Goal: Information Seeking & Learning: Learn about a topic

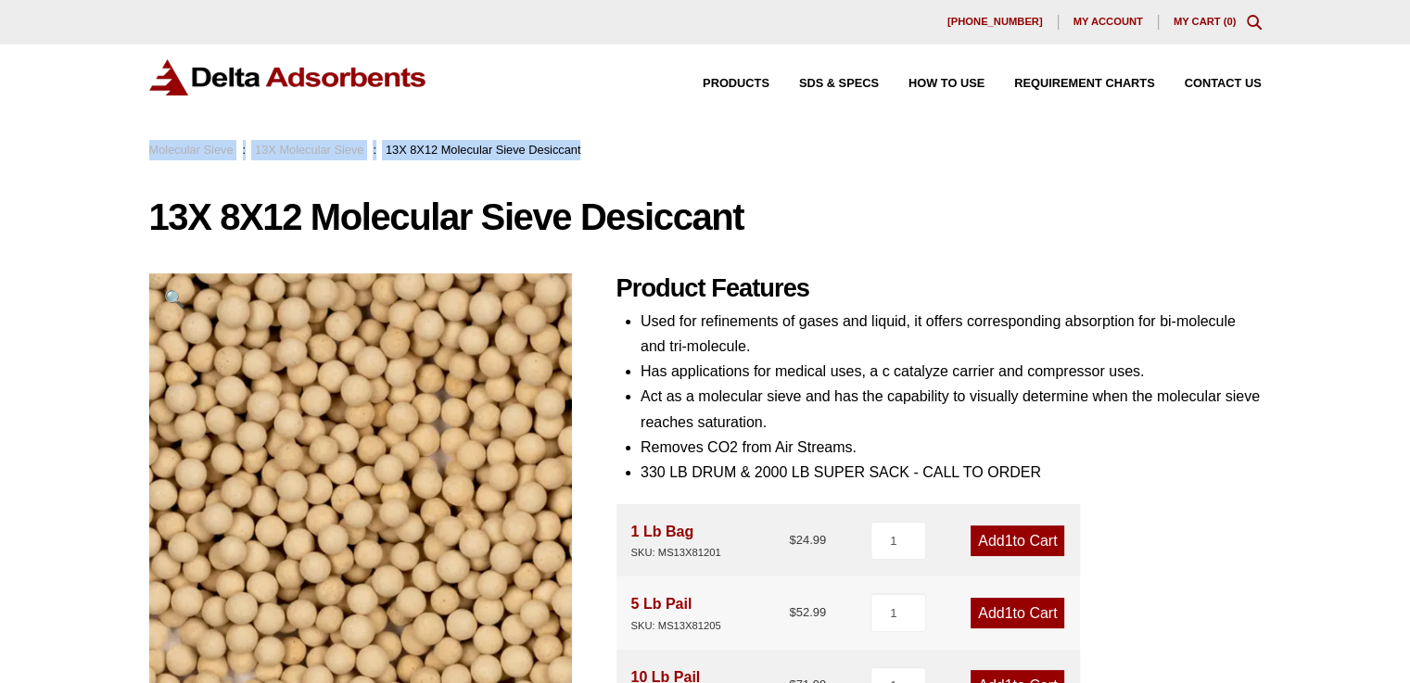
drag, startPoint x: 1407, startPoint y: 139, endPoint x: 1407, endPoint y: 150, distance: 11.1
click at [1407, 150] on header "Our website has detected that you are using an outdated browser that will preve…" at bounding box center [705, 80] width 1410 height 160
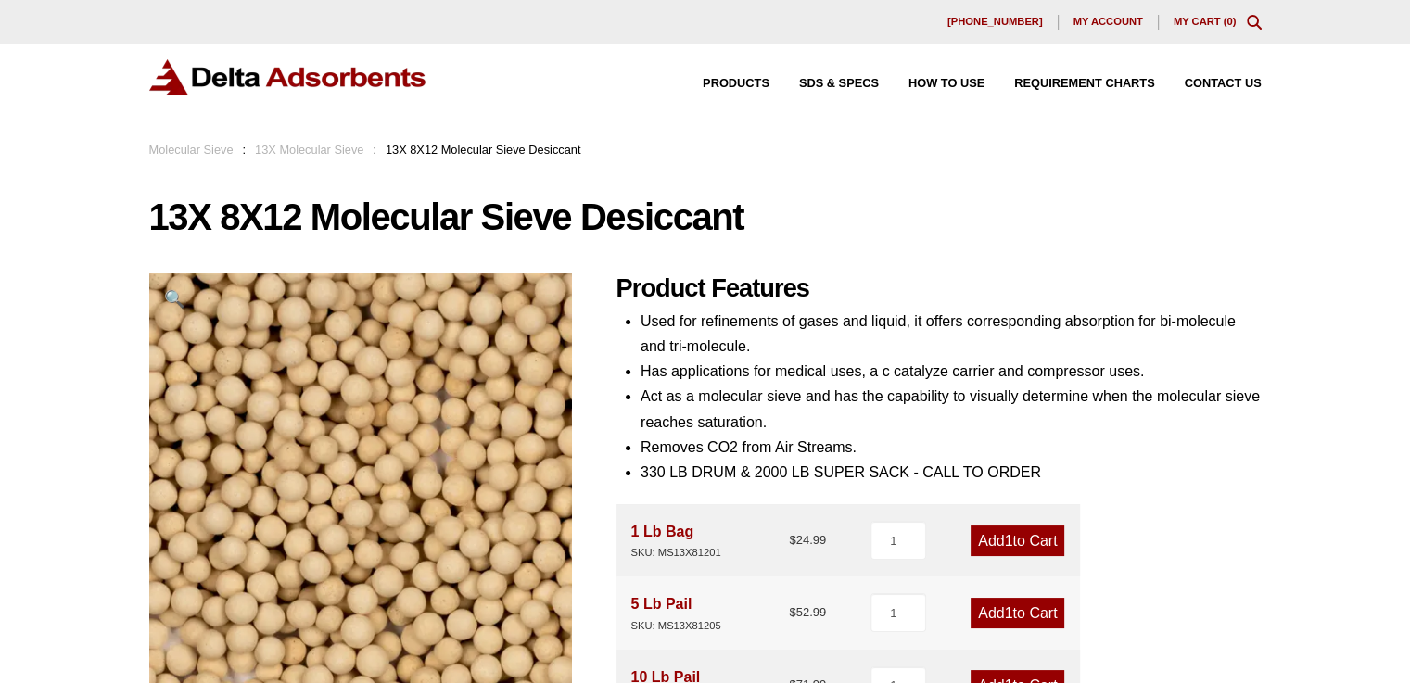
click at [337, 142] on div "Molecular Sieve : 13X Molecular Sieve : 13X 8X12 Molecular Sieve Desiccant" at bounding box center [365, 150] width 432 height 20
click at [324, 155] on link "13X Molecular Sieve" at bounding box center [309, 150] width 108 height 14
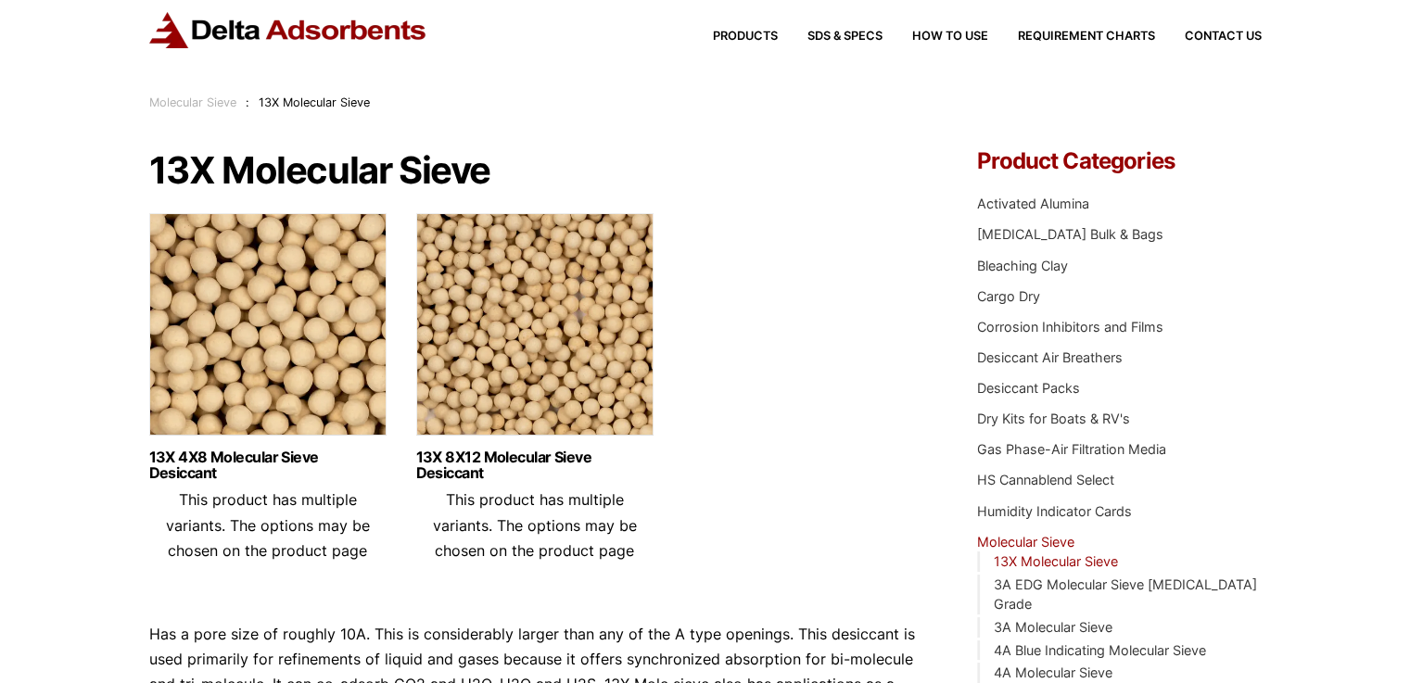
scroll to position [12, 0]
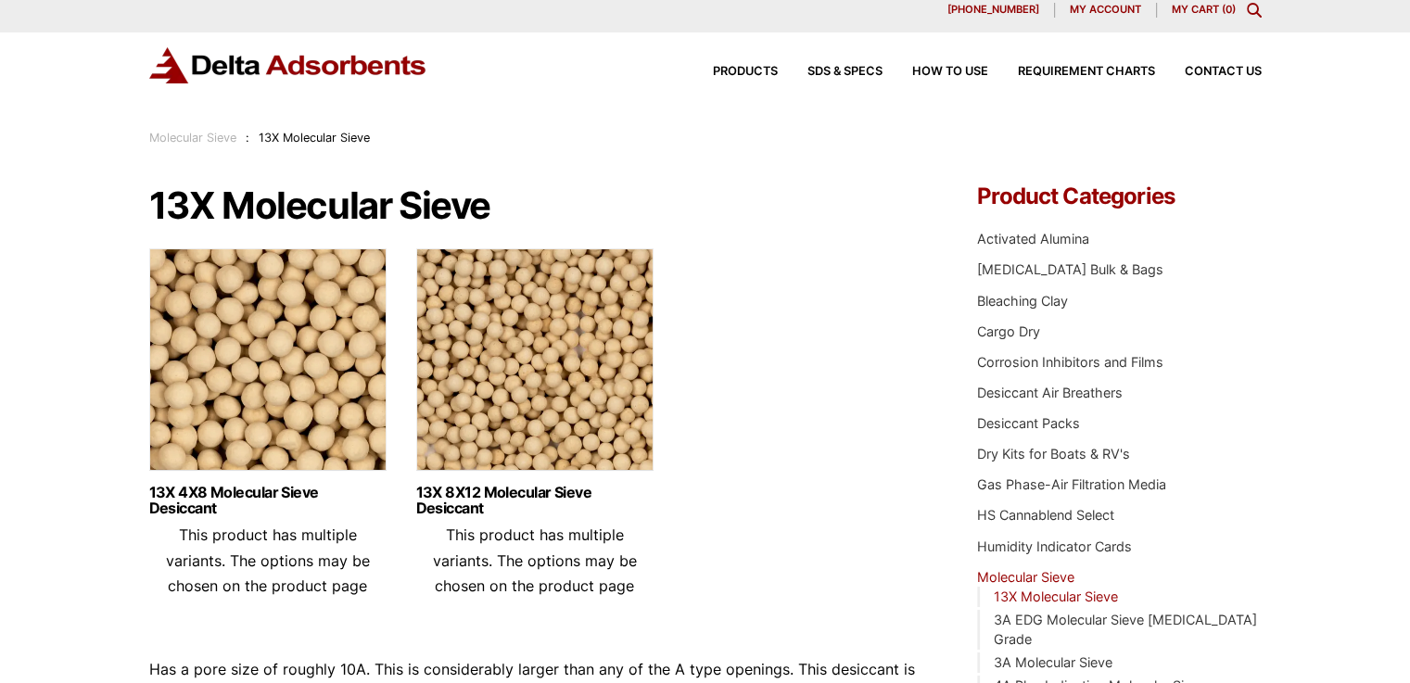
click at [515, 322] on img at bounding box center [534, 364] width 237 height 232
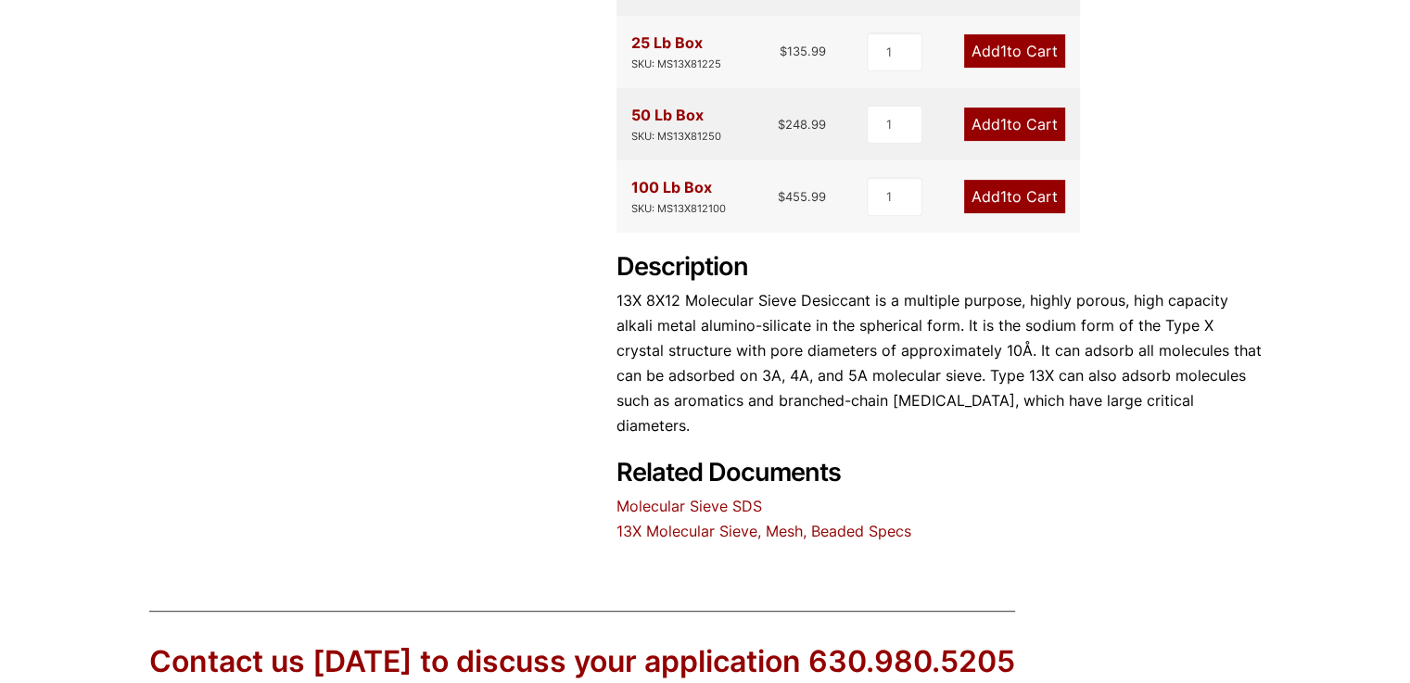
scroll to position [705, 0]
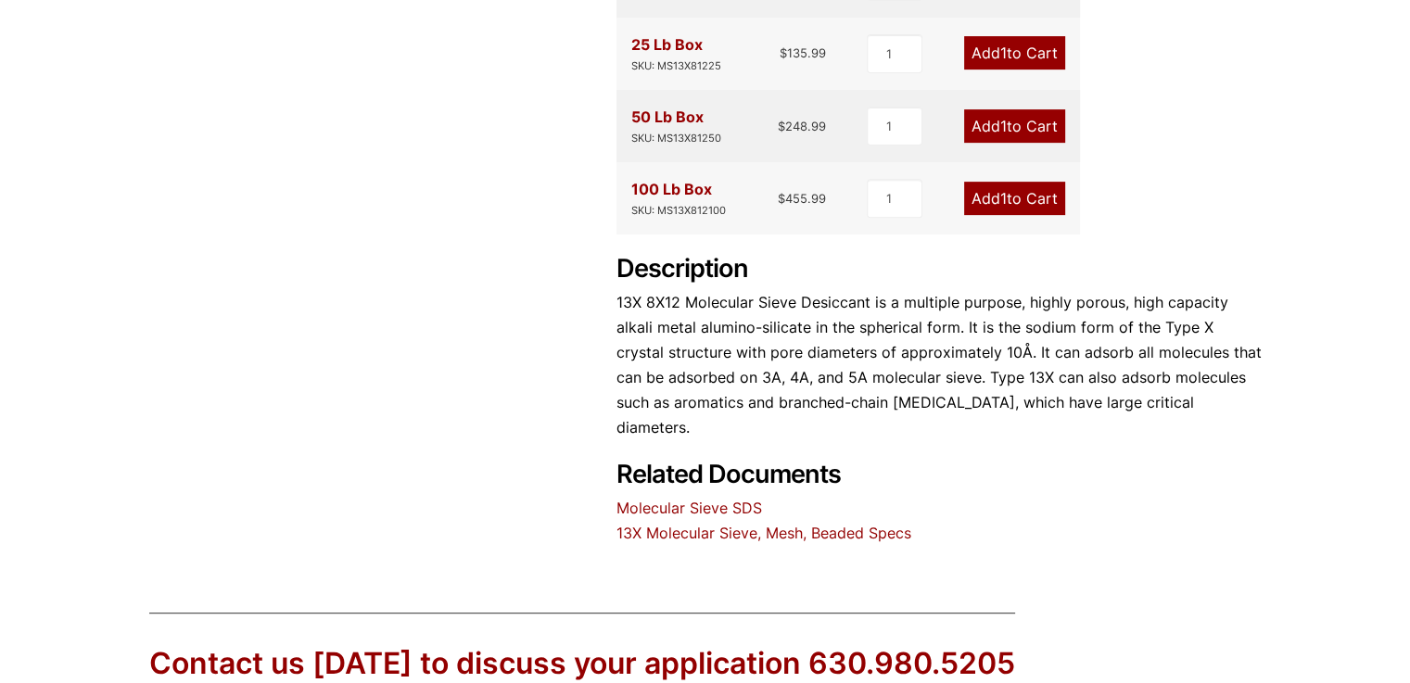
click at [785, 524] on link "13X Molecular Sieve, Mesh, Beaded Specs" at bounding box center [763, 533] width 295 height 19
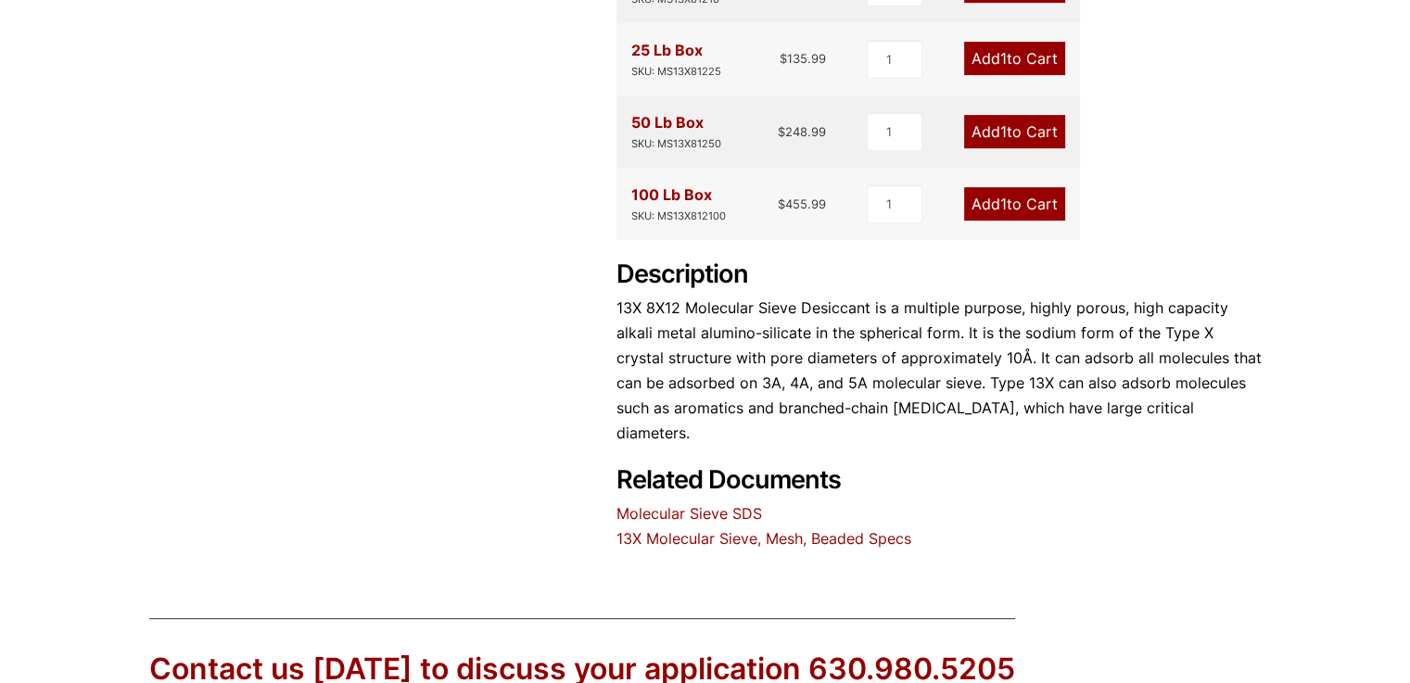
click at [721, 529] on link "13X Molecular Sieve, Mesh, Beaded Specs" at bounding box center [763, 538] width 295 height 19
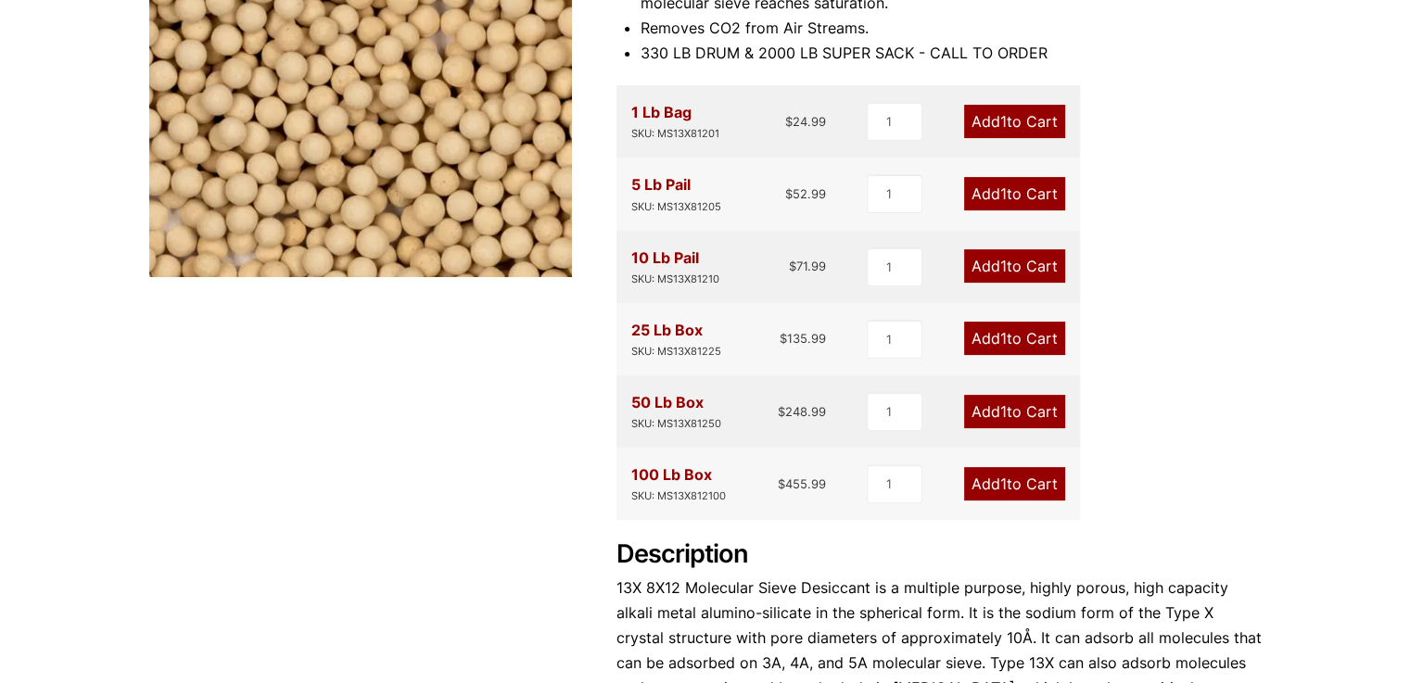
scroll to position [416, 0]
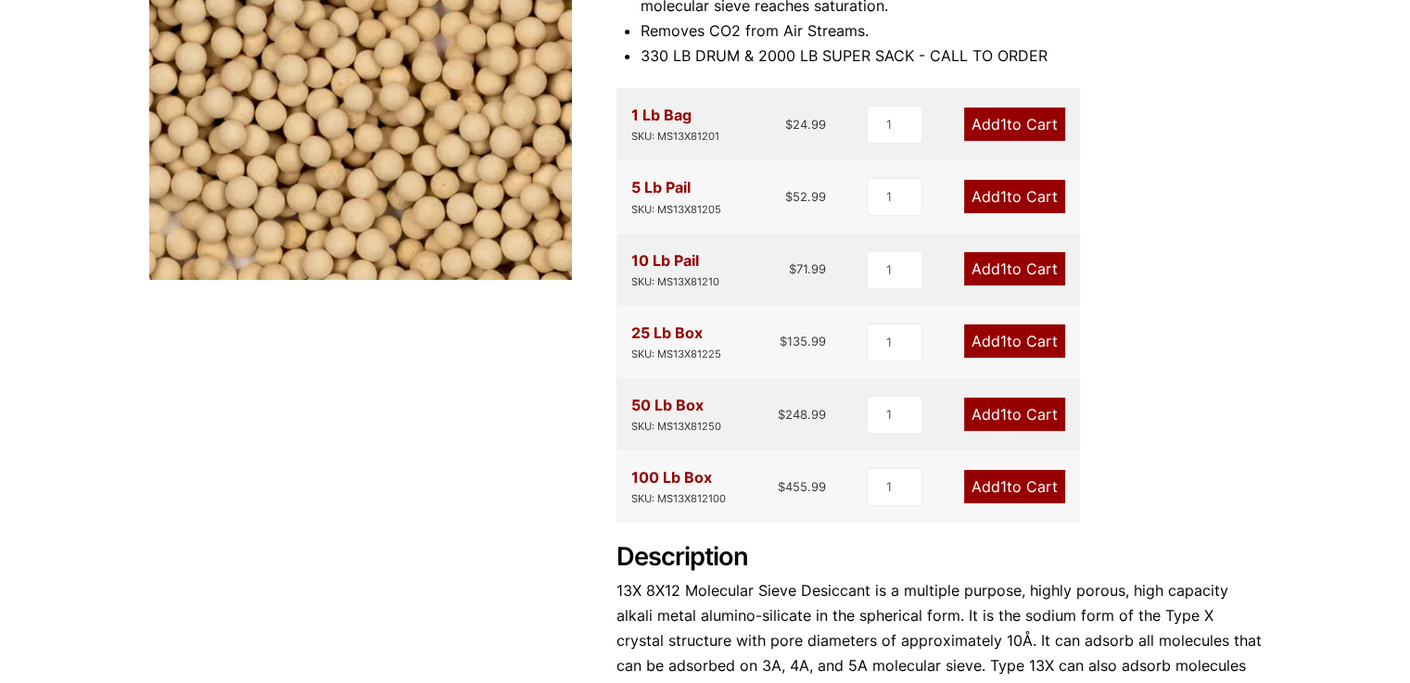
drag, startPoint x: 1396, startPoint y: 294, endPoint x: 1395, endPoint y: 313, distance: 19.5
click at [1395, 313] on div "Our website has detected that you are using an outdated browser that will preve…" at bounding box center [705, 432] width 1410 height 1697
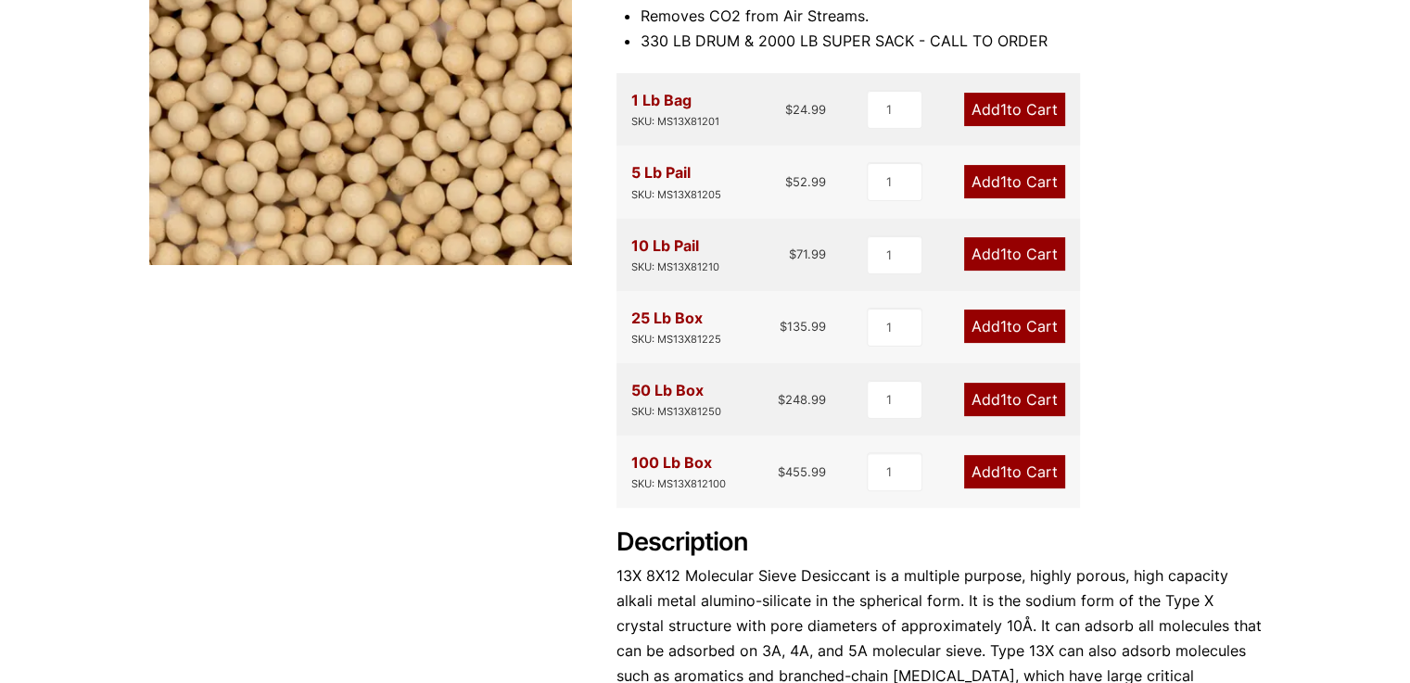
scroll to position [435, 0]
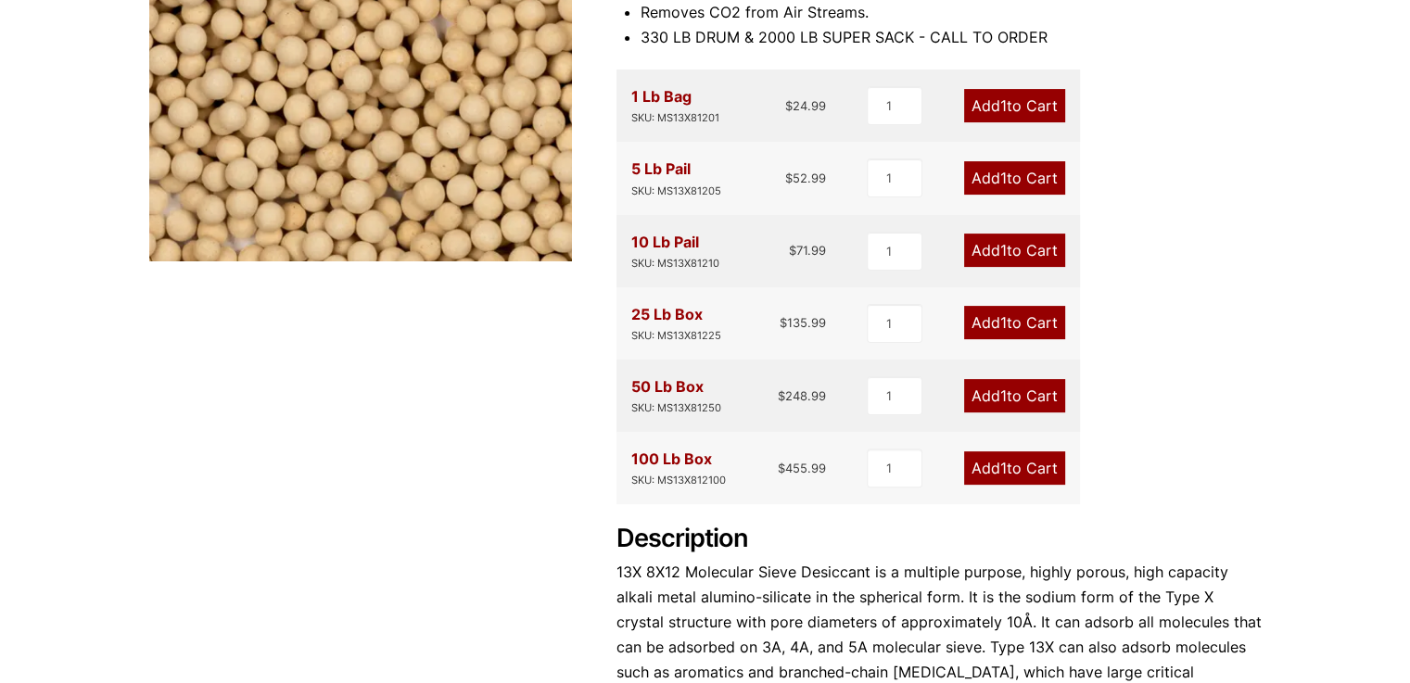
click at [1286, 152] on div "Our website has detected that you are using an outdated browser that will preve…" at bounding box center [705, 413] width 1410 height 1697
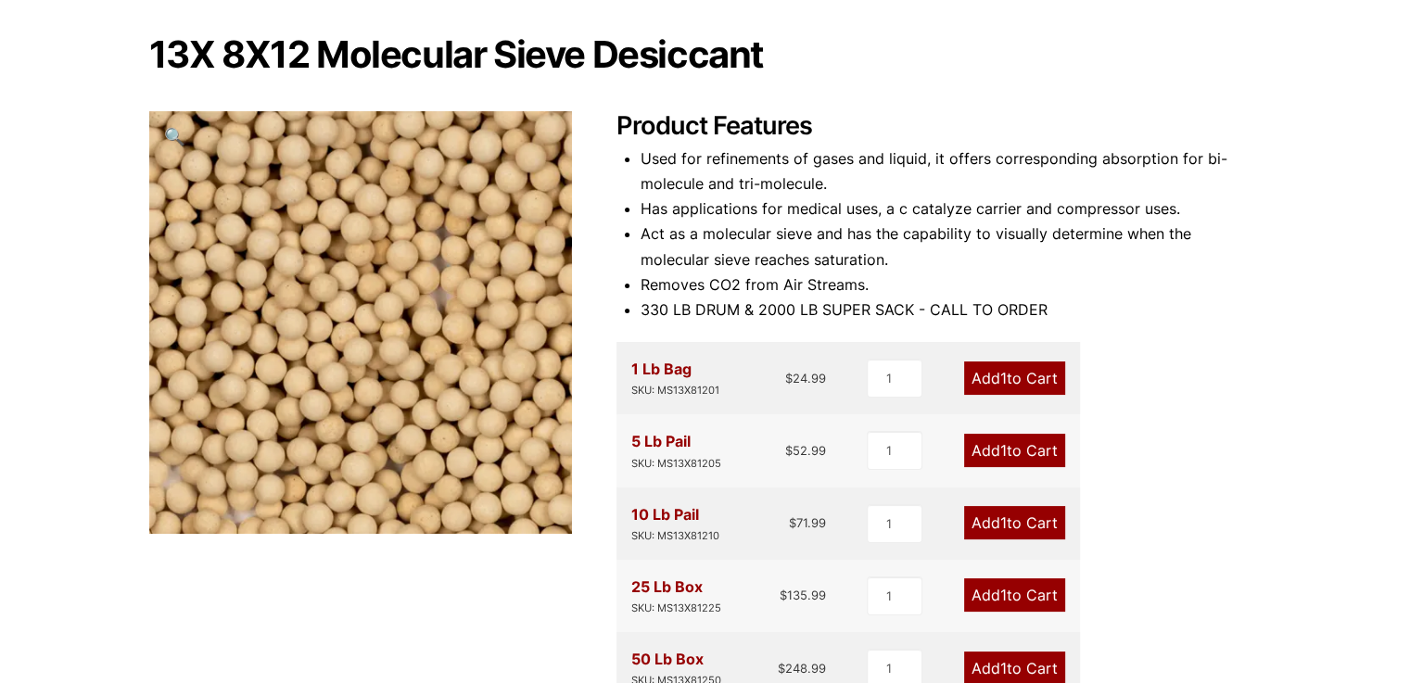
scroll to position [0, 0]
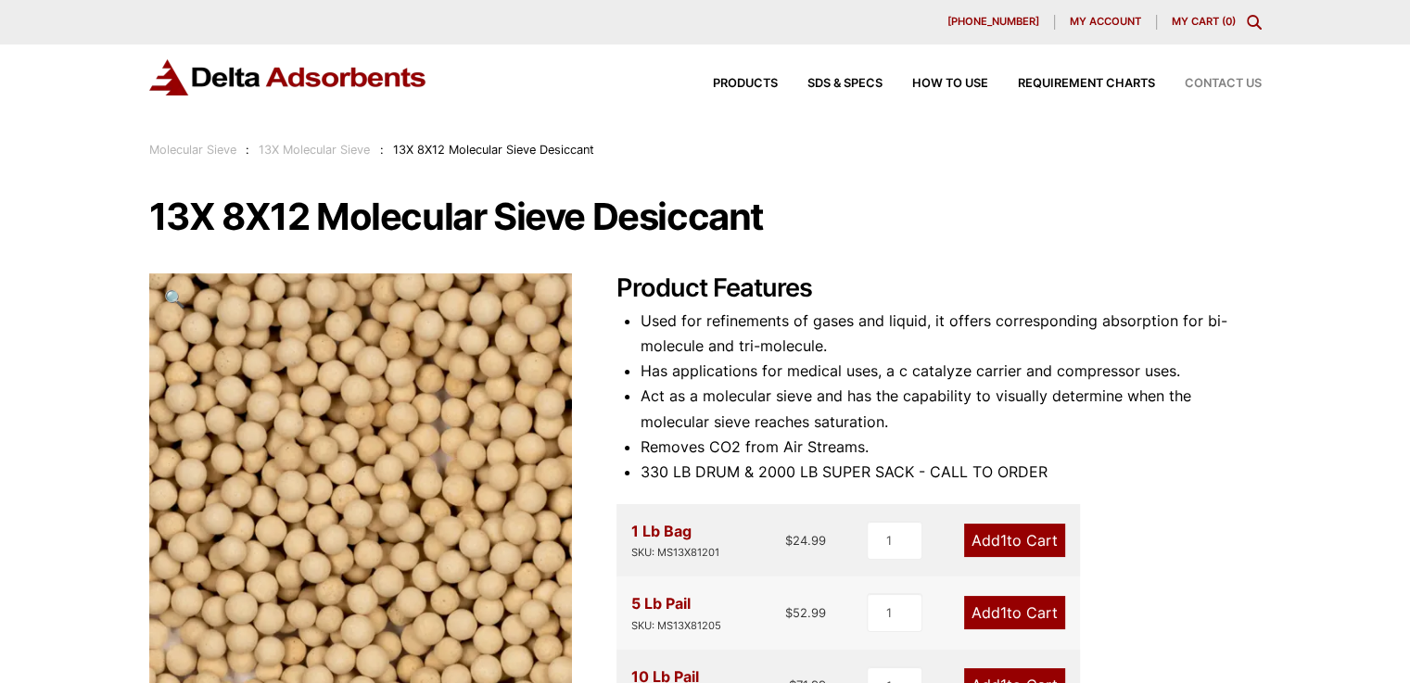
drag, startPoint x: 1201, startPoint y: 73, endPoint x: 1213, endPoint y: 87, distance: 17.8
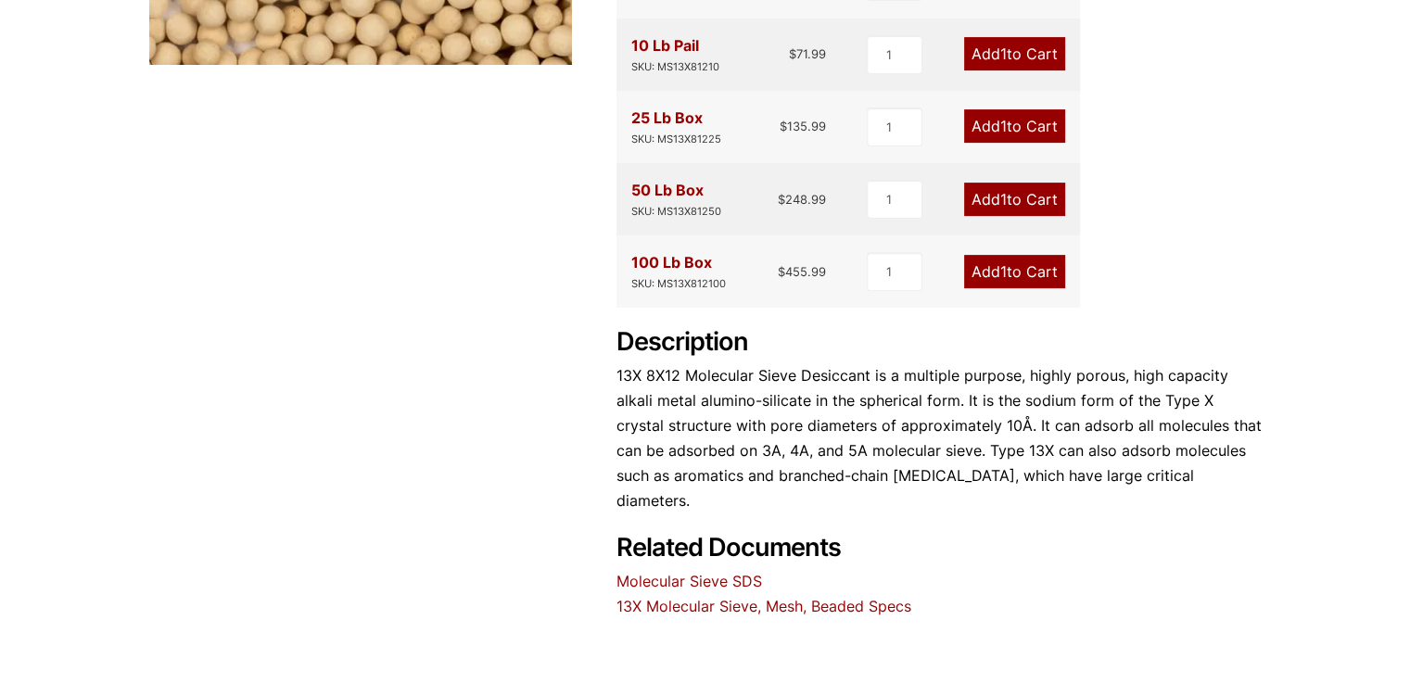
scroll to position [632, 0]
drag, startPoint x: 1399, startPoint y: 353, endPoint x: 1423, endPoint y: 337, distance: 28.8
click at [1409, 337] on html "Our website has detected that you are using an outdated browser that will preve…" at bounding box center [705, 216] width 1410 height 1697
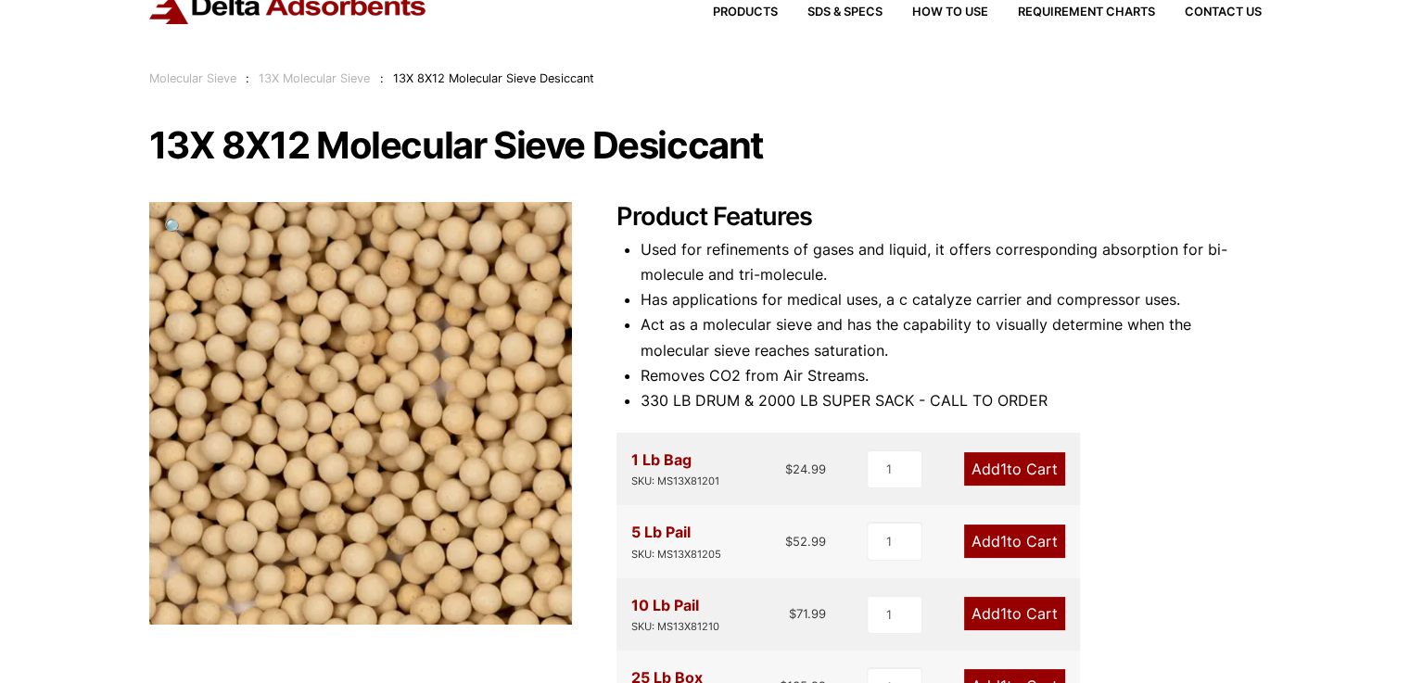
scroll to position [0, 0]
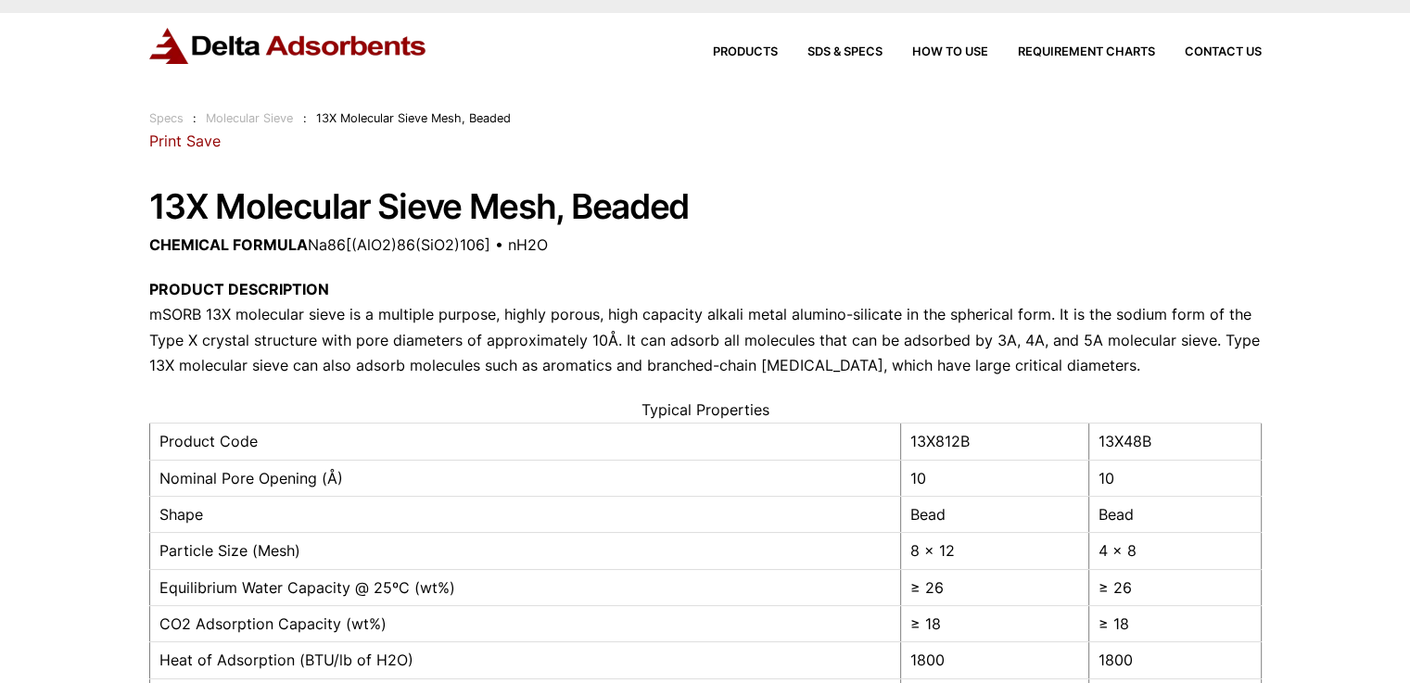
scroll to position [24, 0]
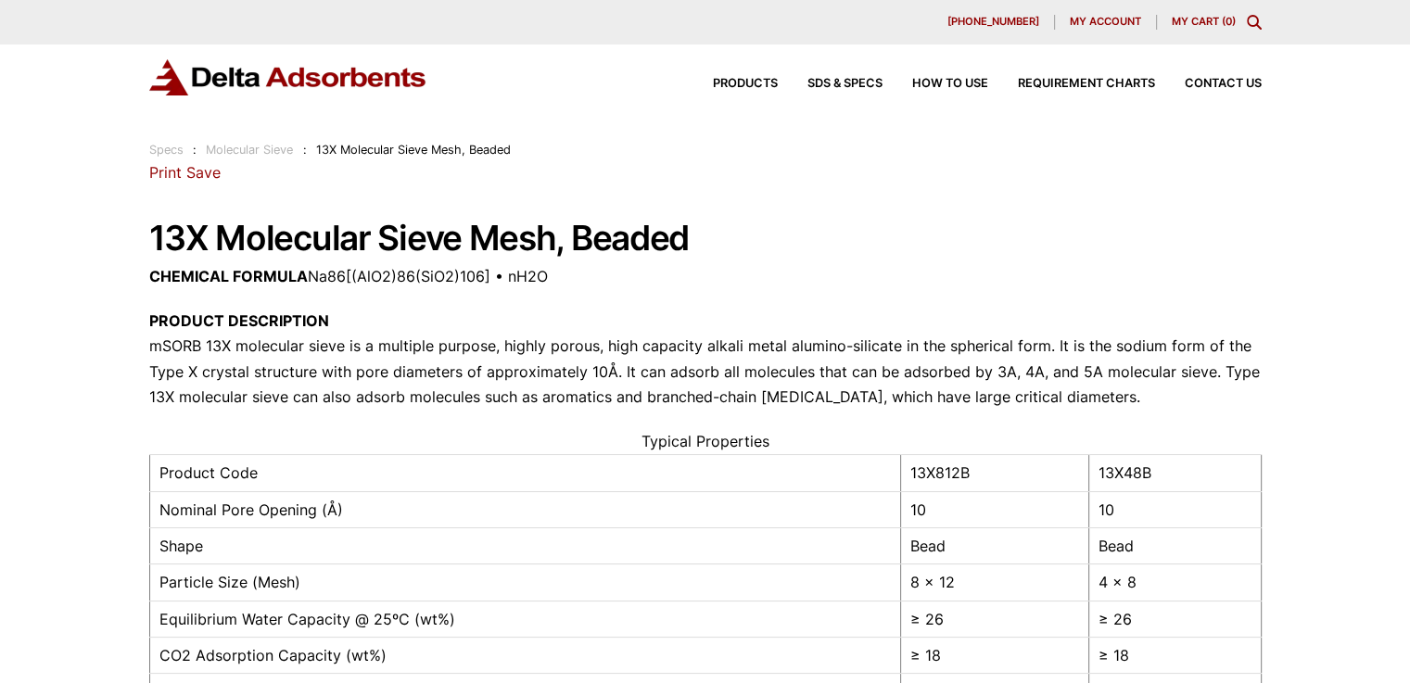
drag, startPoint x: 1277, startPoint y: 294, endPoint x: 1325, endPoint y: 267, distance: 54.4
click at [1163, 299] on div "28 Congress Circle W. Roselle, IL 60172 Phone: 630.980.5205 Print Save 13X Mole…" at bounding box center [705, 672] width 1112 height 1024
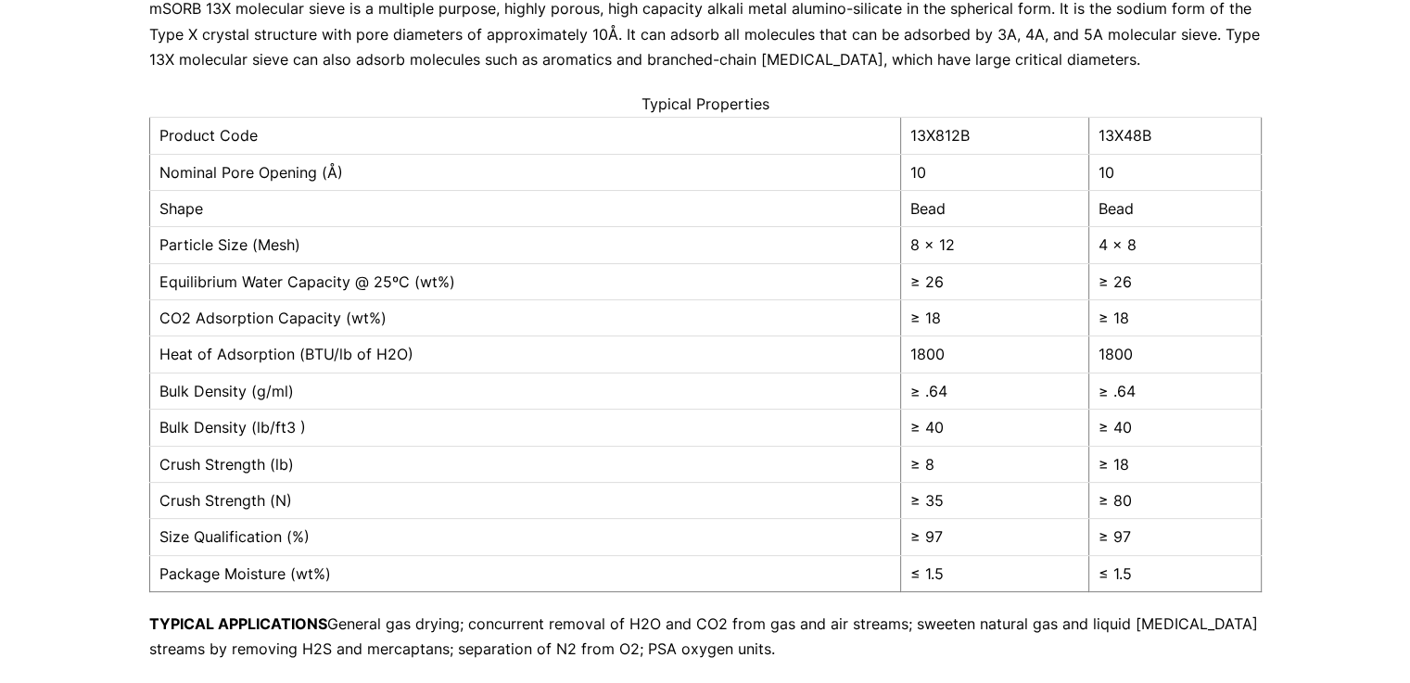
scroll to position [344, 0]
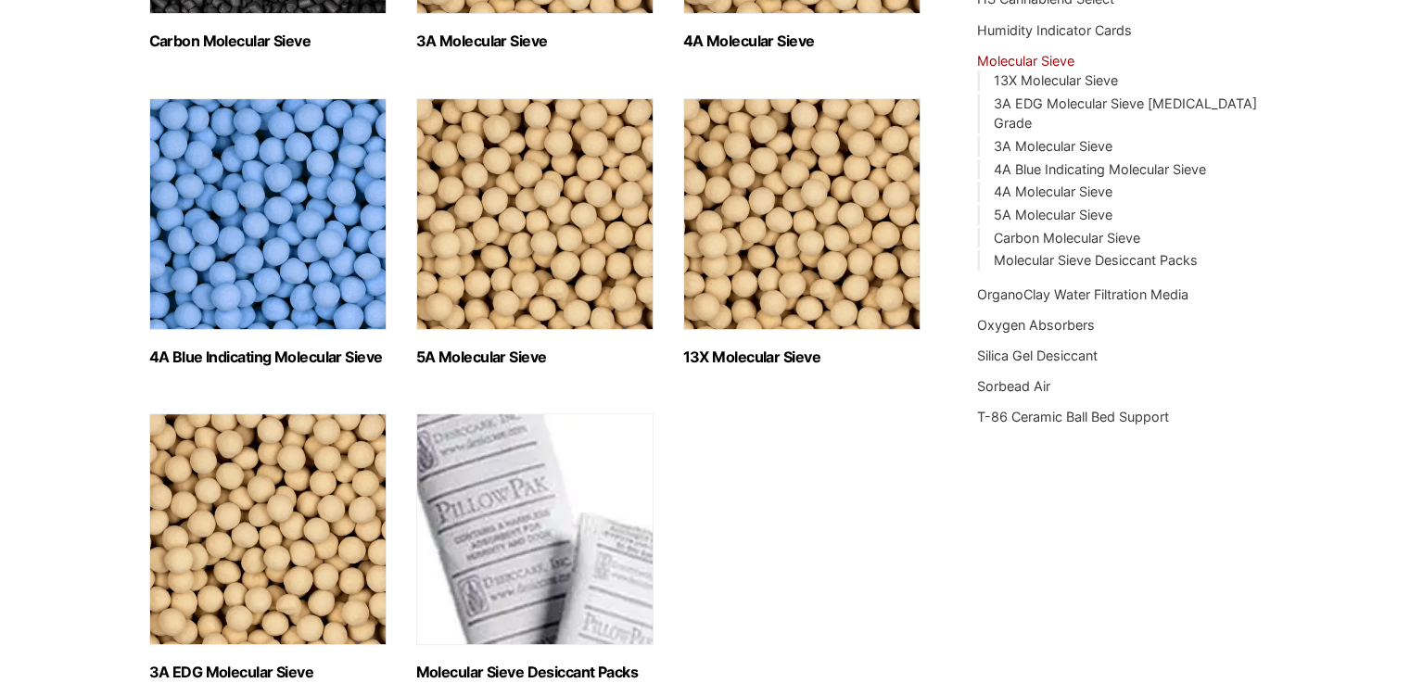
scroll to position [538, 0]
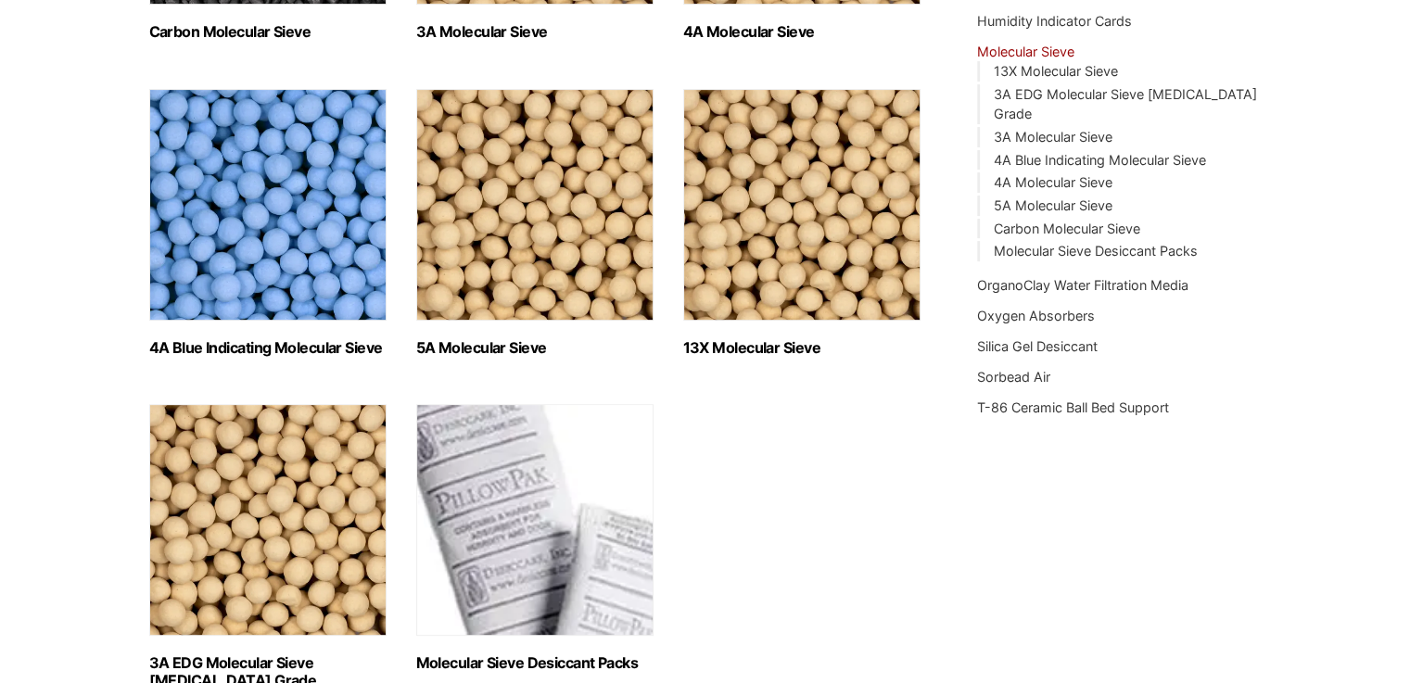
click at [577, 170] on img "Visit product category 5A Molecular Sieve" at bounding box center [534, 205] width 237 height 232
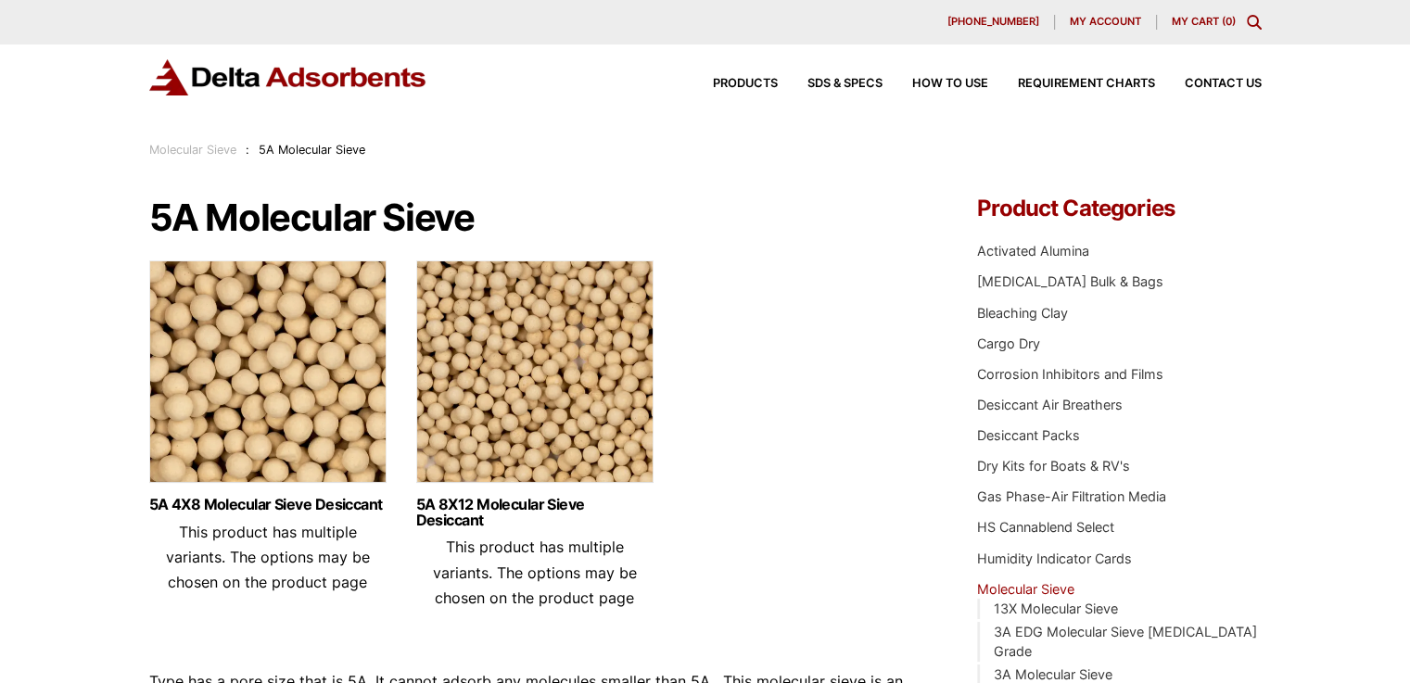
click at [515, 366] on img at bounding box center [534, 377] width 237 height 232
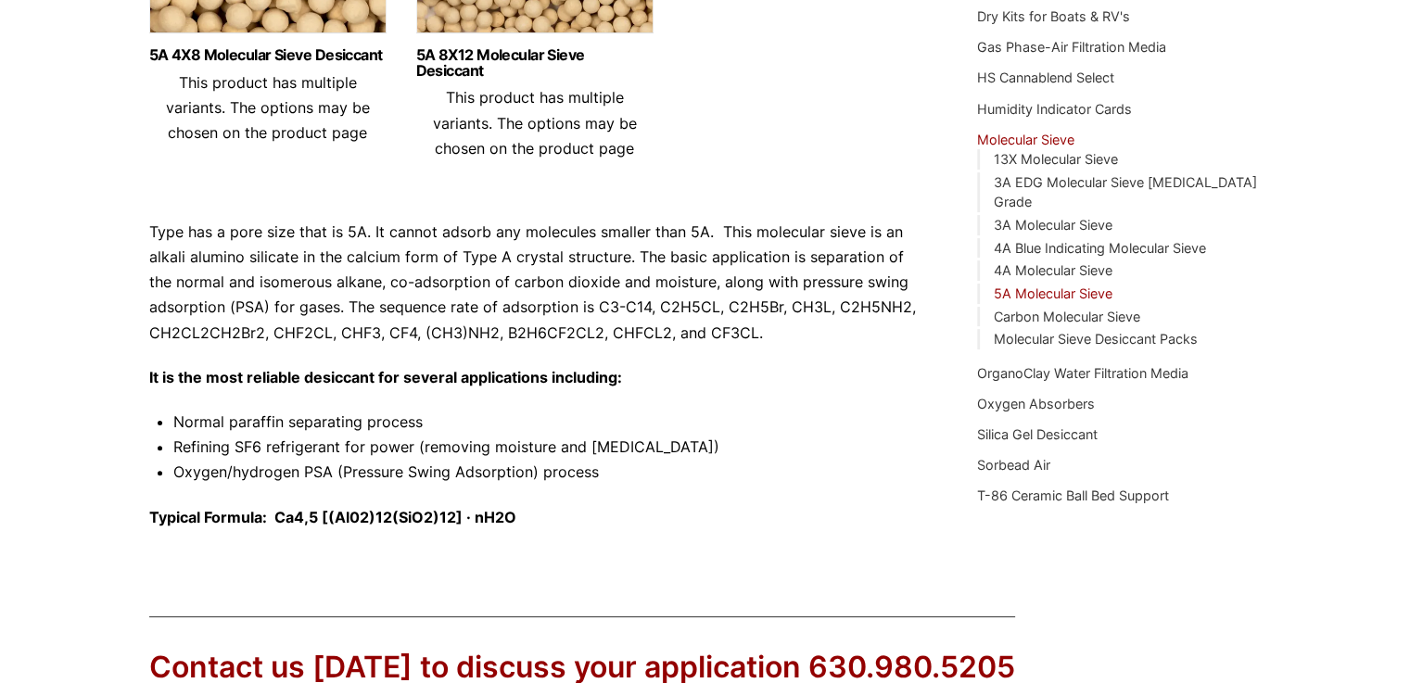
scroll to position [457, 0]
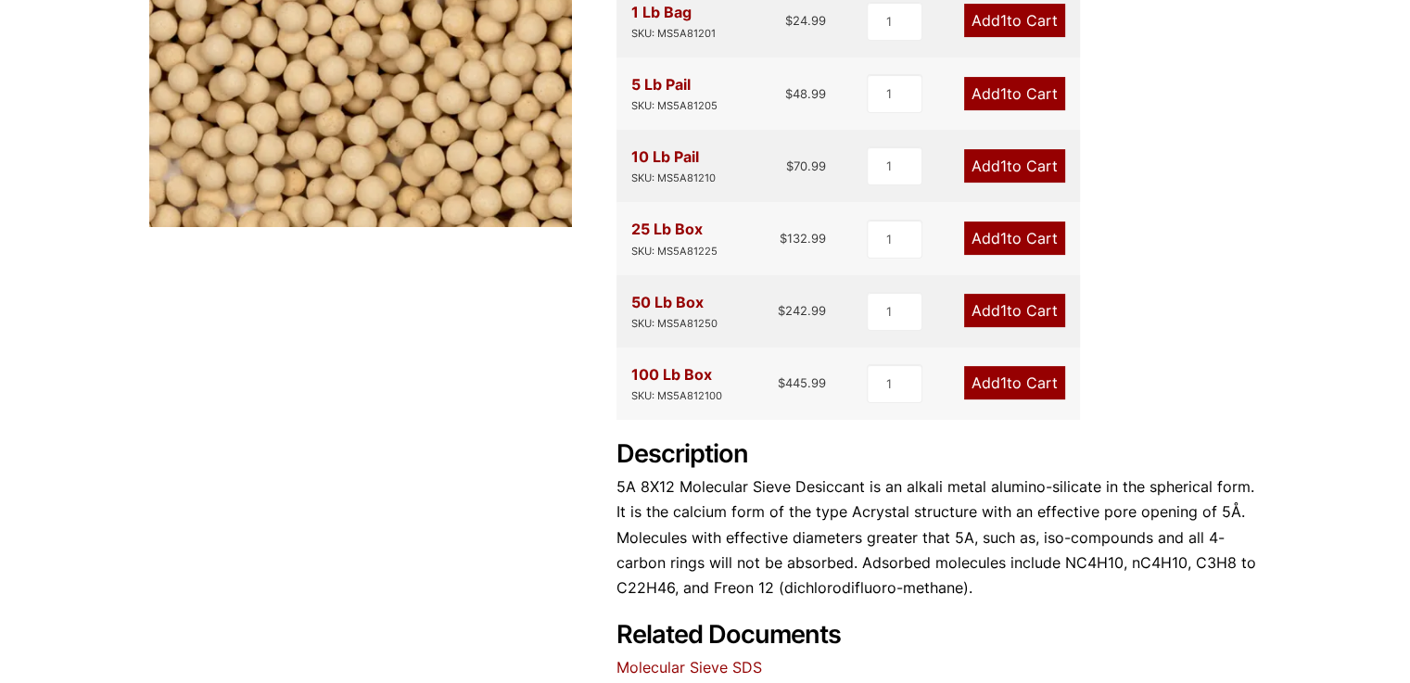
scroll to position [574, 0]
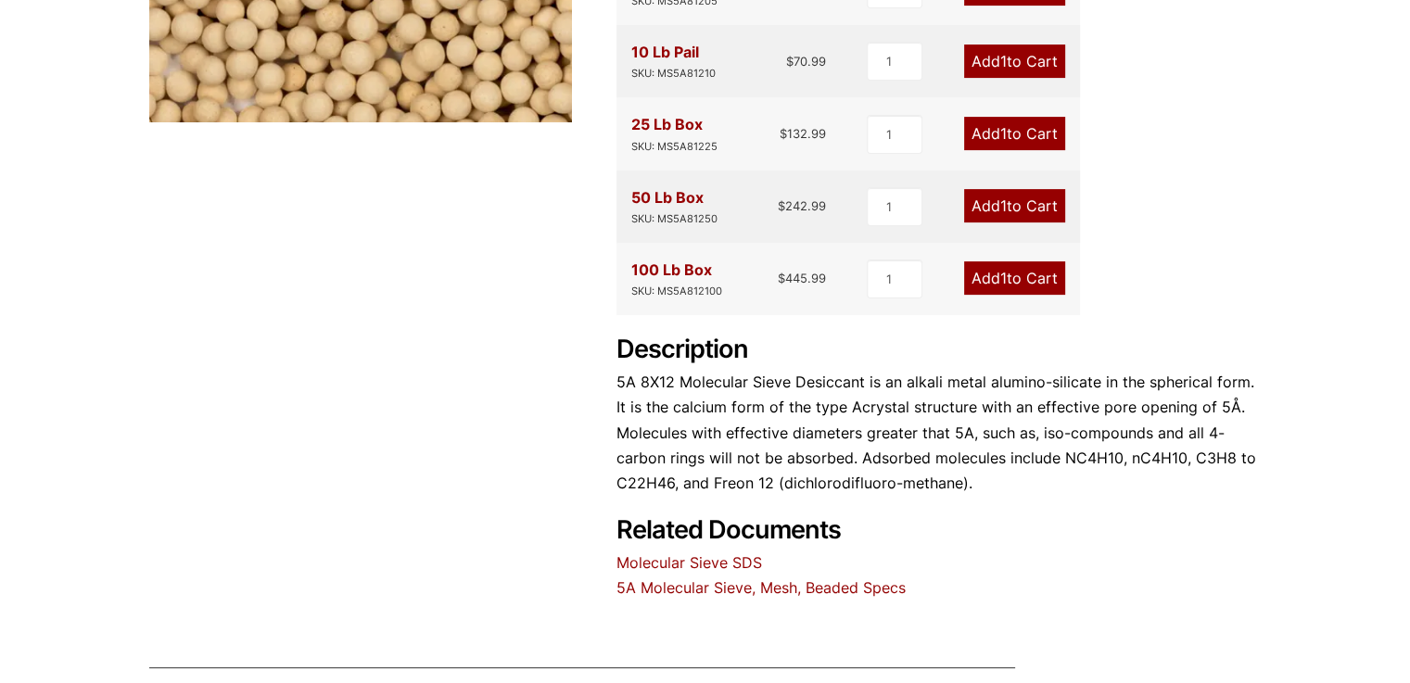
click at [883, 593] on link "5A Molecular Sieve, Mesh, Beaded Specs" at bounding box center [760, 587] width 289 height 19
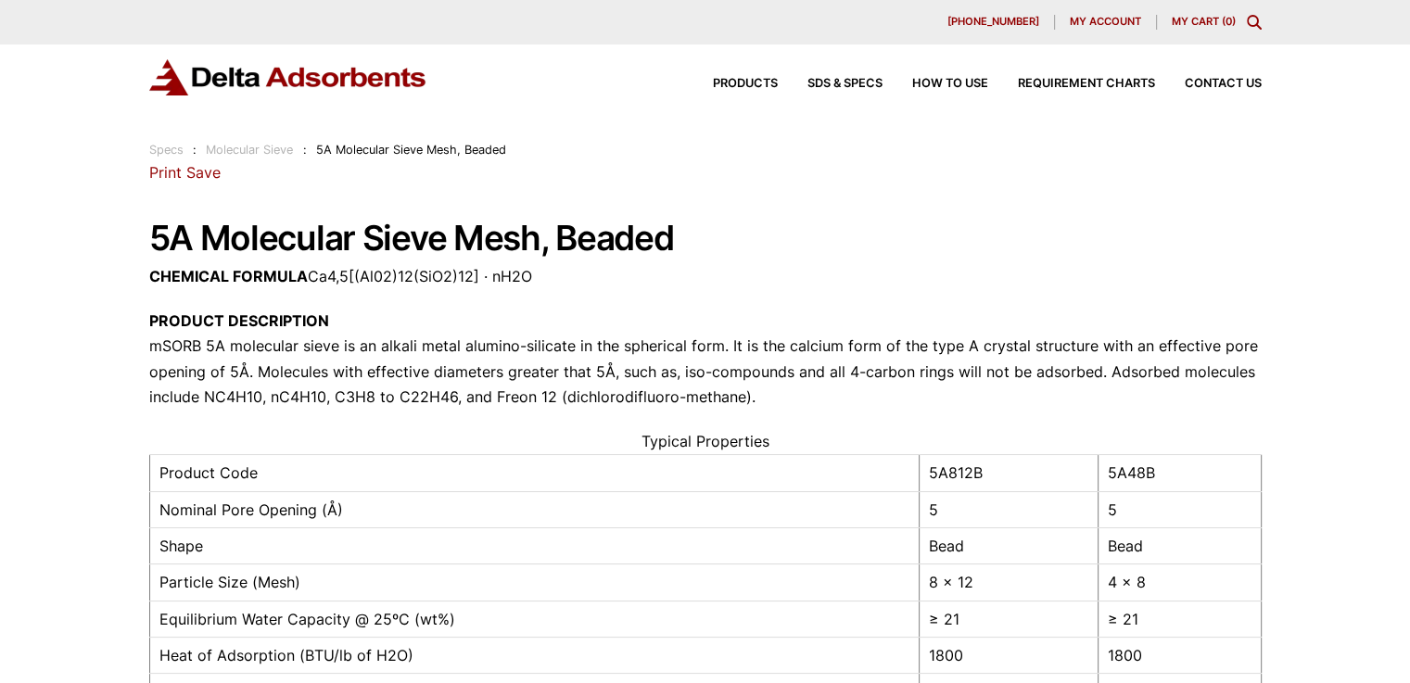
scroll to position [622, 0]
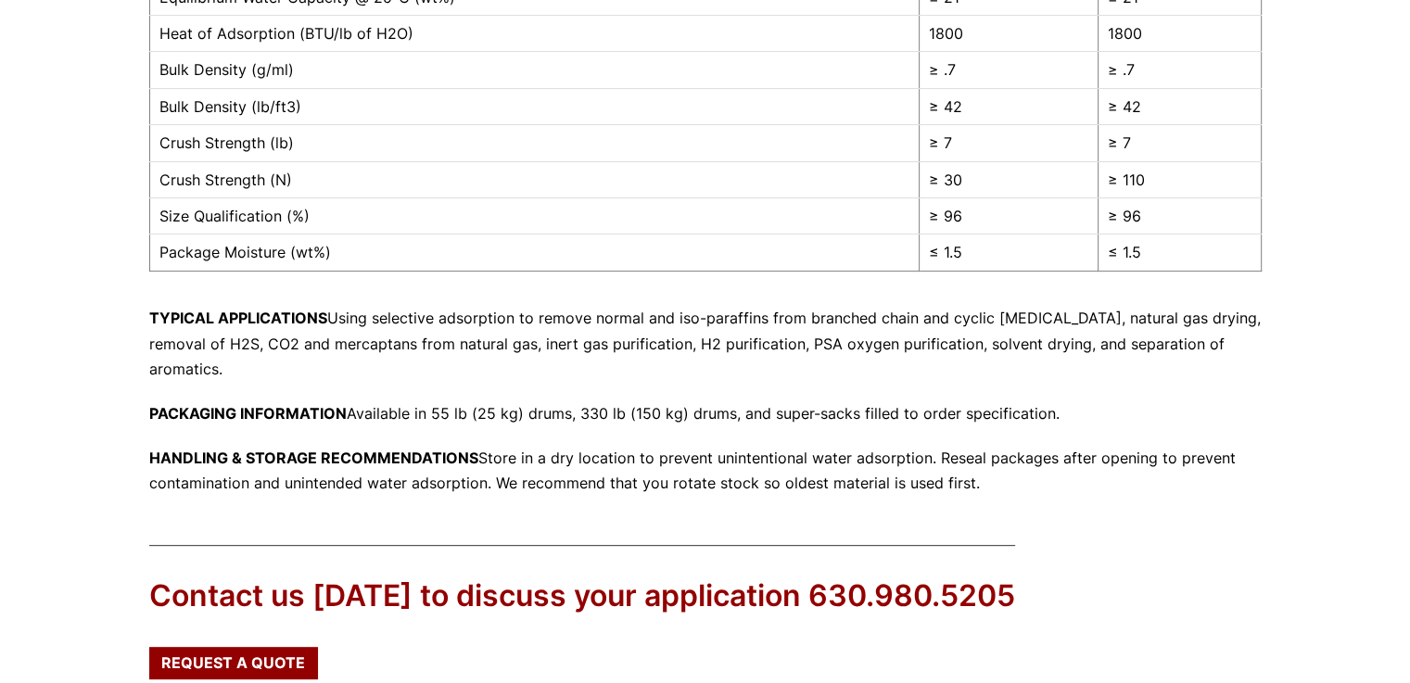
click at [1328, 533] on div "Contact us [DATE] to discuss your application 630.980.5205 Request a Quote" at bounding box center [705, 619] width 1410 height 208
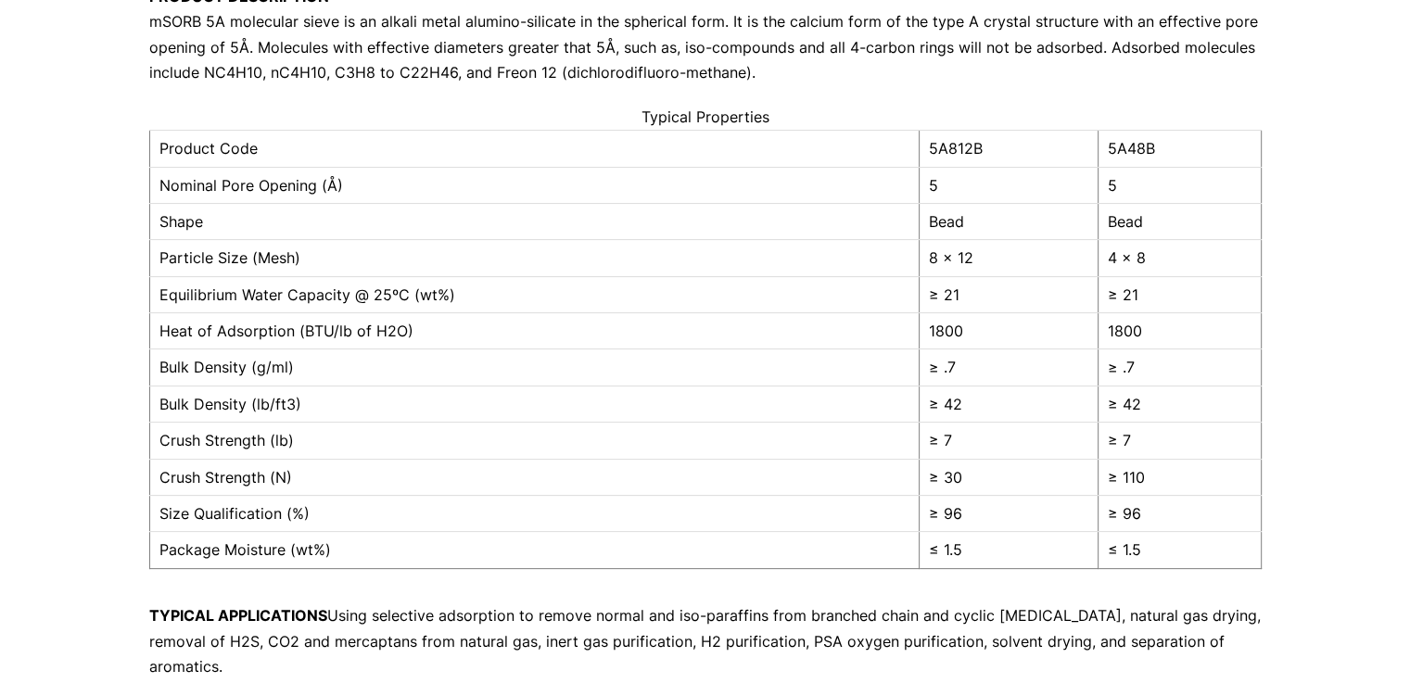
scroll to position [324, 0]
